Goal: Transaction & Acquisition: Purchase product/service

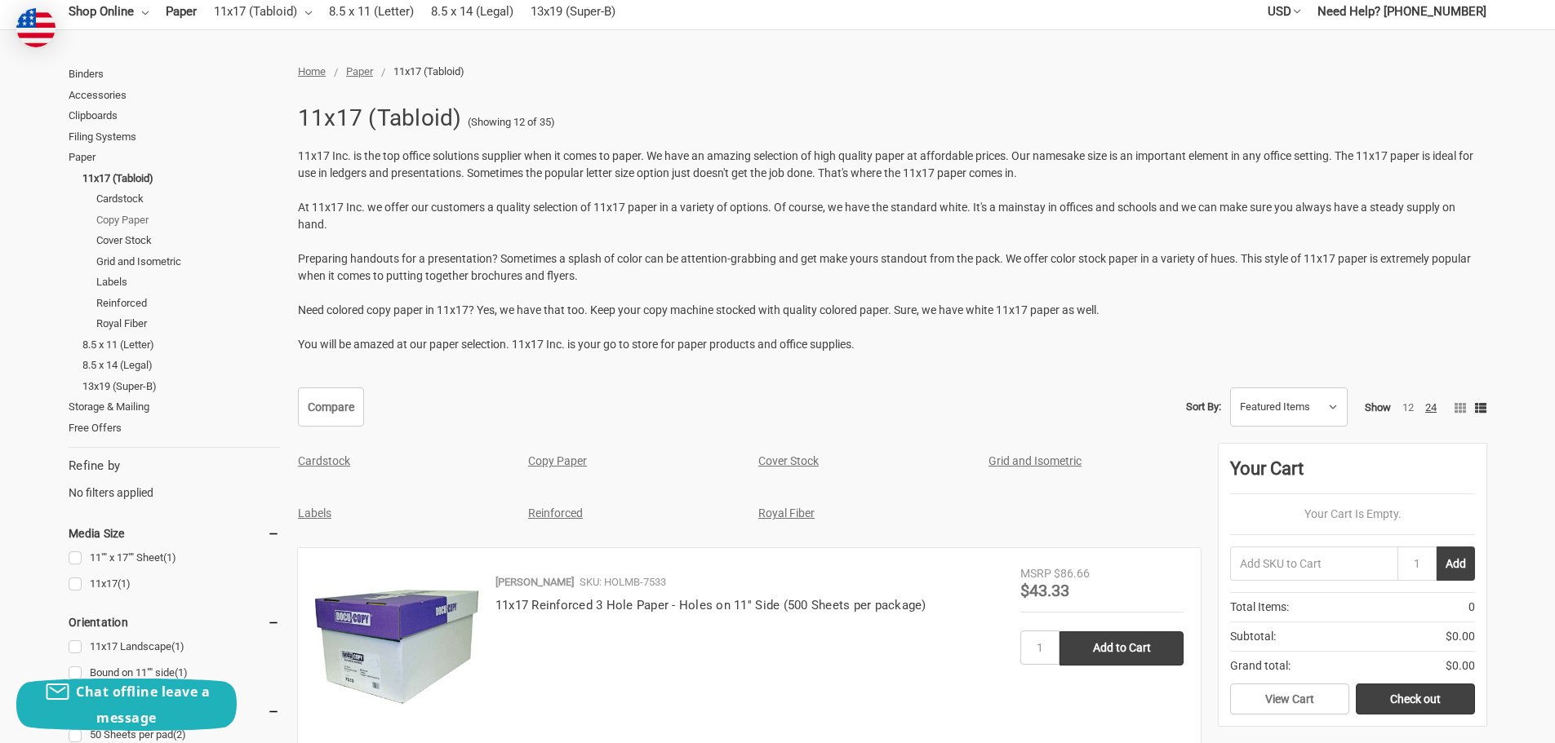
click at [142, 221] on link "Copy Paper" at bounding box center [188, 220] width 184 height 21
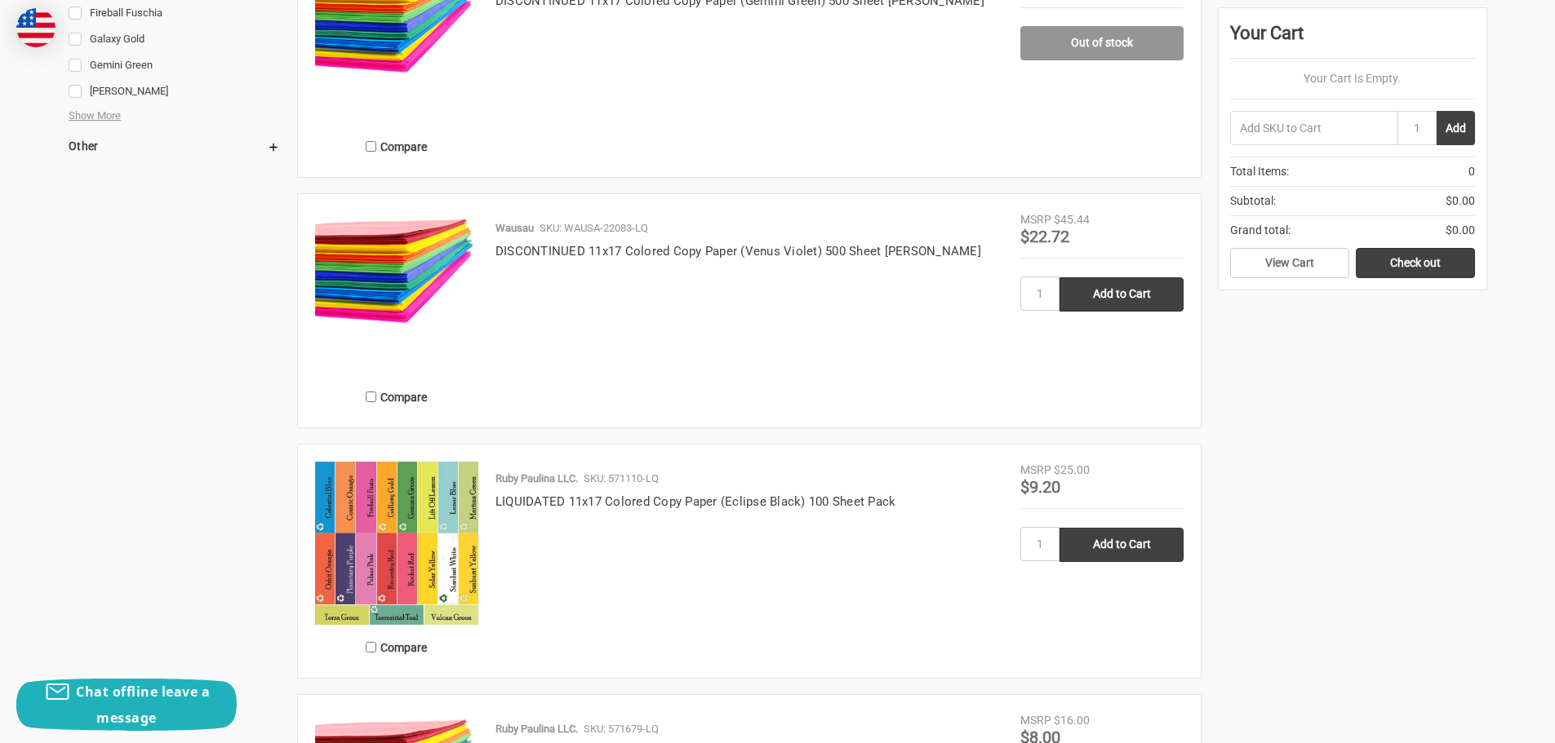
scroll to position [816, 0]
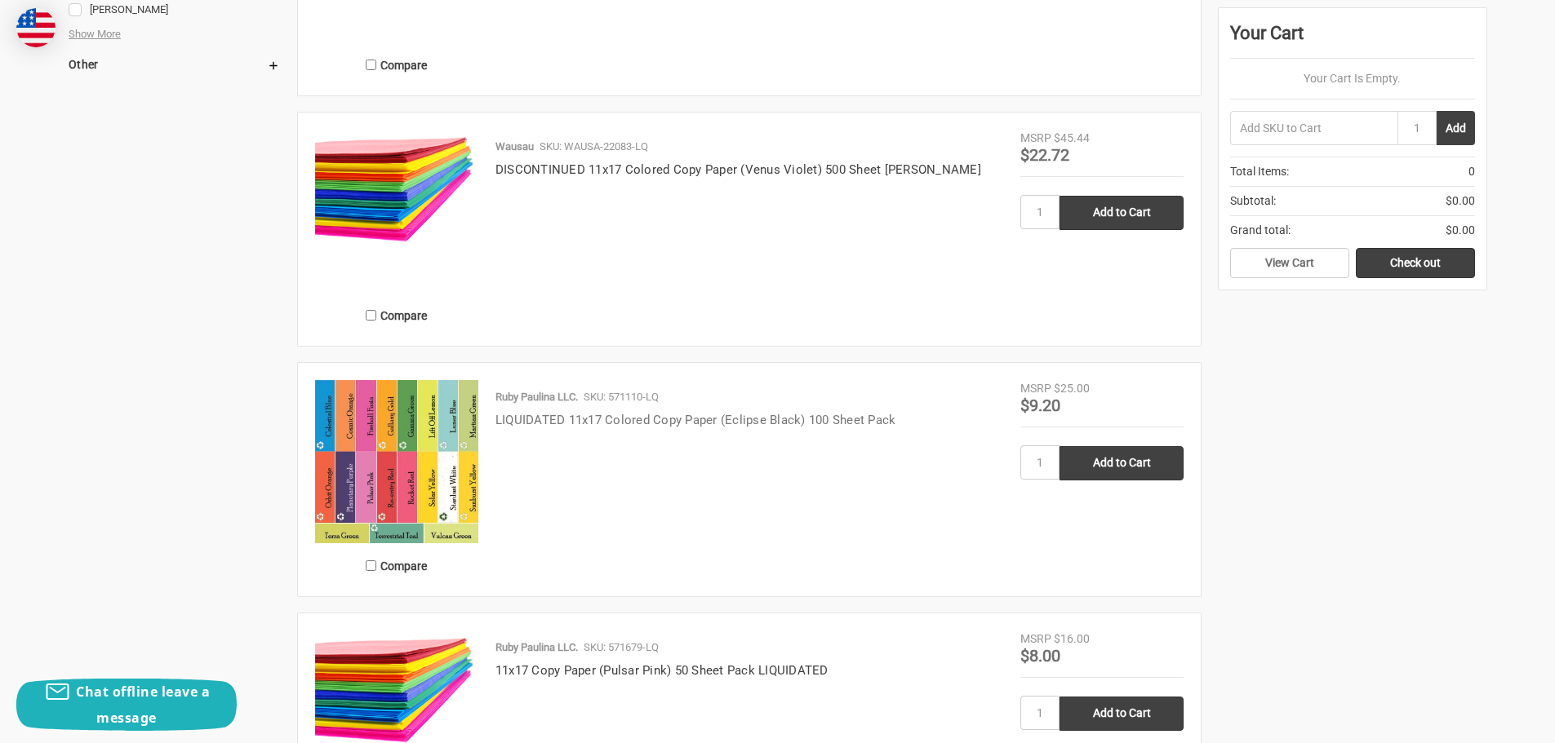
click at [836, 423] on link "LIQUIDATED 11x17 Colored Copy Paper (Eclipse Black) 100 Sheet Pack" at bounding box center [695, 420] width 401 height 15
